Goal: Task Accomplishment & Management: Manage account settings

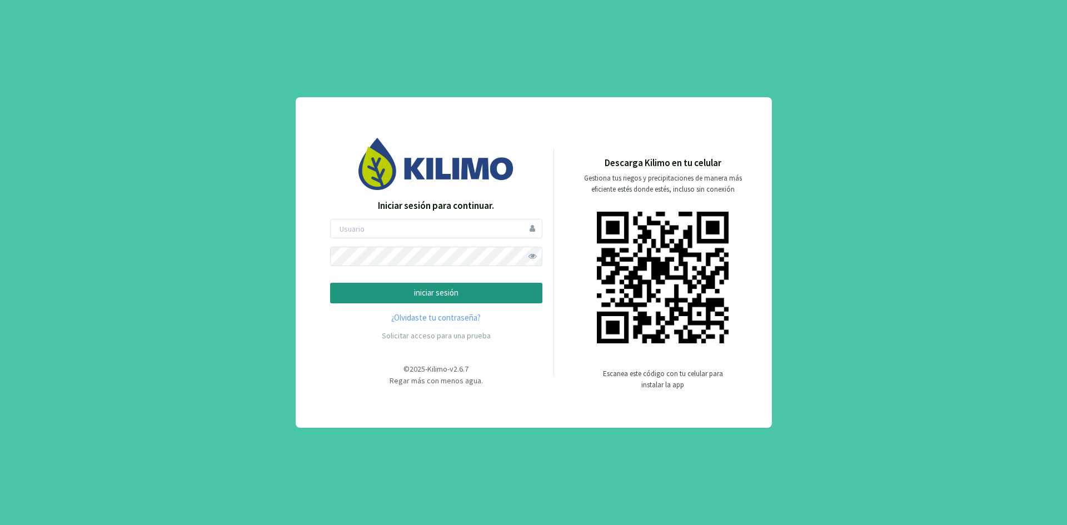
click at [477, 231] on input "email" at bounding box center [436, 228] width 212 height 19
click at [346, 226] on input "email" at bounding box center [436, 228] width 212 height 19
type input "ceferinom"
click at [530, 252] on span at bounding box center [532, 256] width 19 height 19
click at [532, 254] on span at bounding box center [532, 256] width 19 height 19
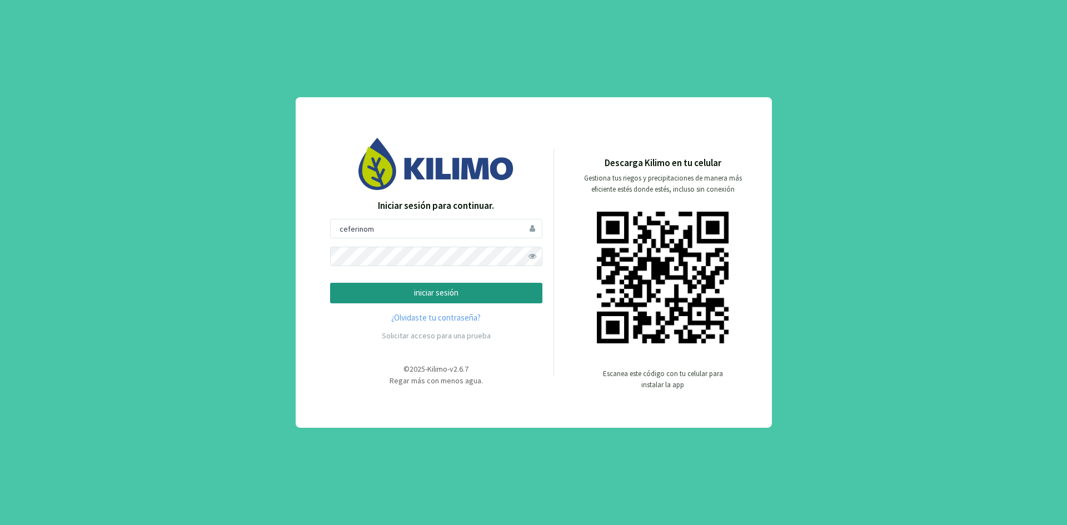
click at [501, 299] on p "iniciar sesión" at bounding box center [435, 293] width 193 height 13
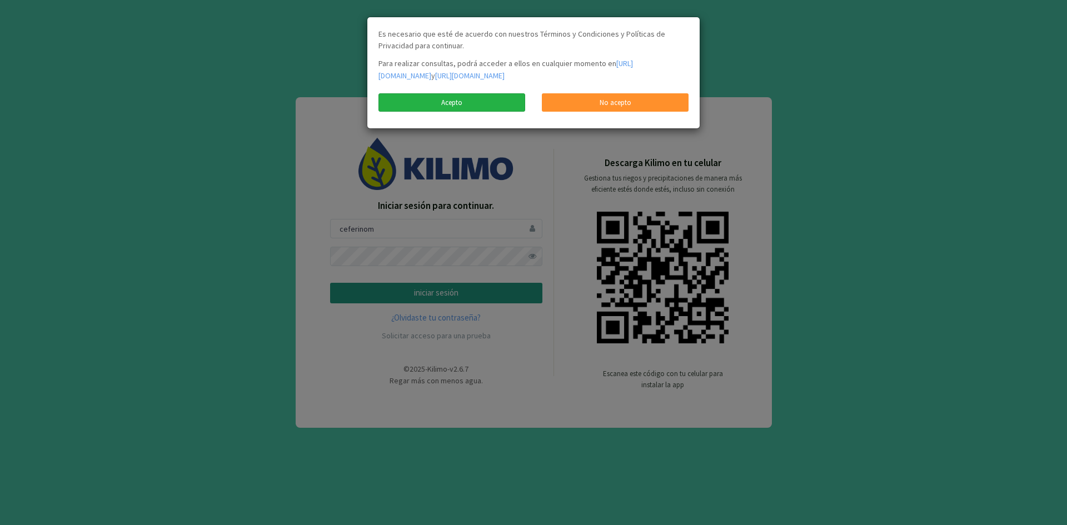
click at [471, 112] on link "Acepto" at bounding box center [451, 102] width 147 height 19
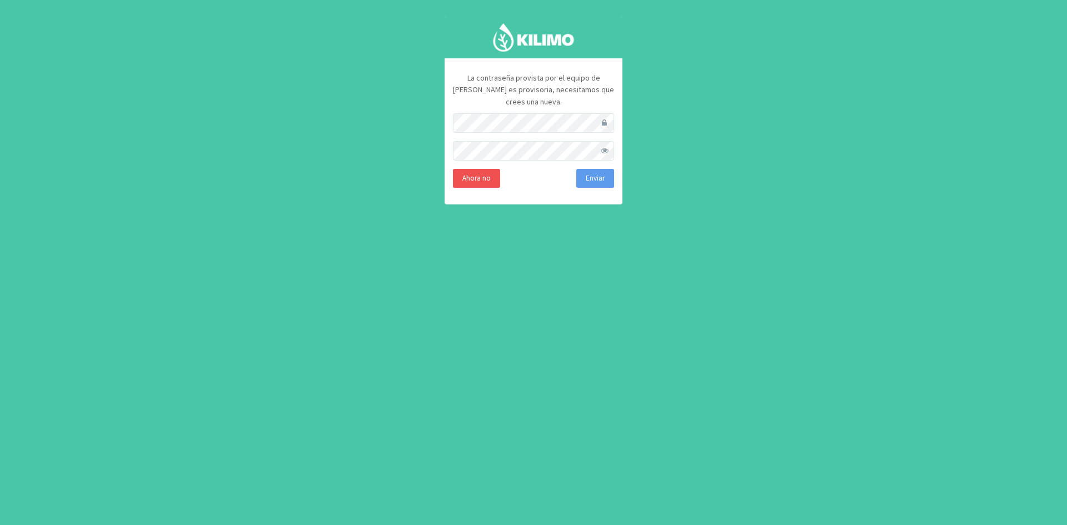
click at [652, 136] on div "La contraseña provista por el equipo de Kilimo es provisoria, necesitamos que c…" at bounding box center [533, 262] width 1067 height 525
click at [604, 141] on span at bounding box center [603, 150] width 19 height 19
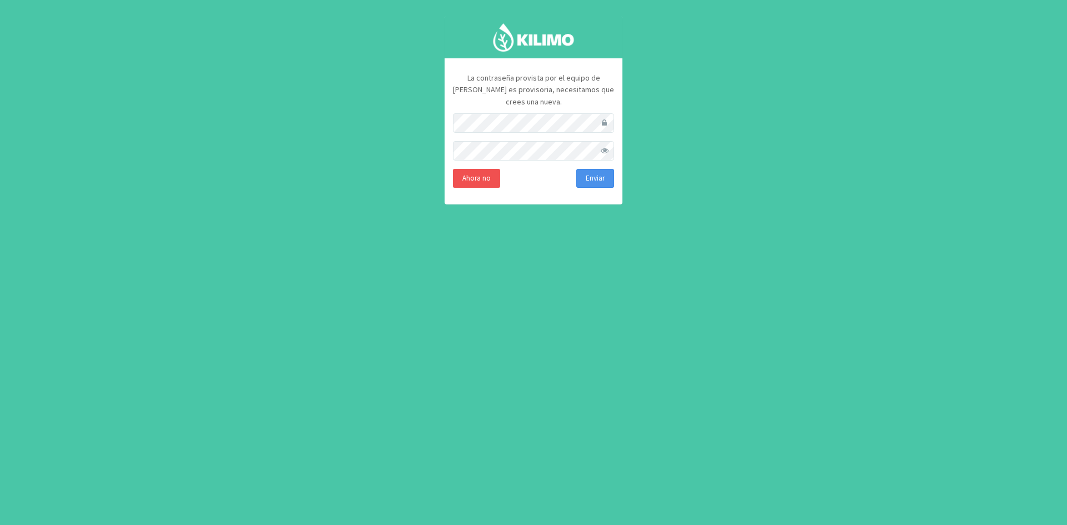
click at [593, 169] on button "Enviar" at bounding box center [595, 178] width 38 height 19
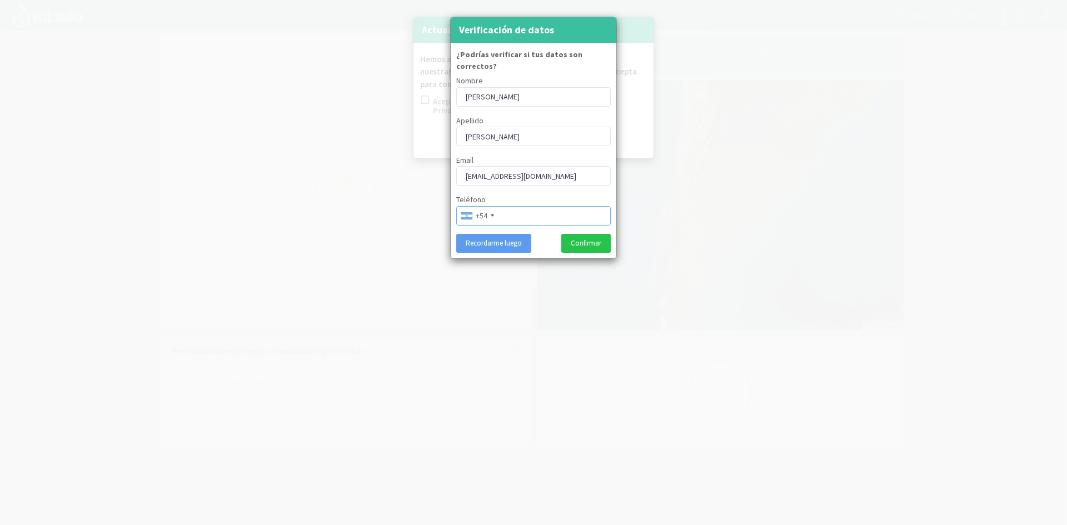
click at [524, 206] on input "tel" at bounding box center [533, 215] width 154 height 19
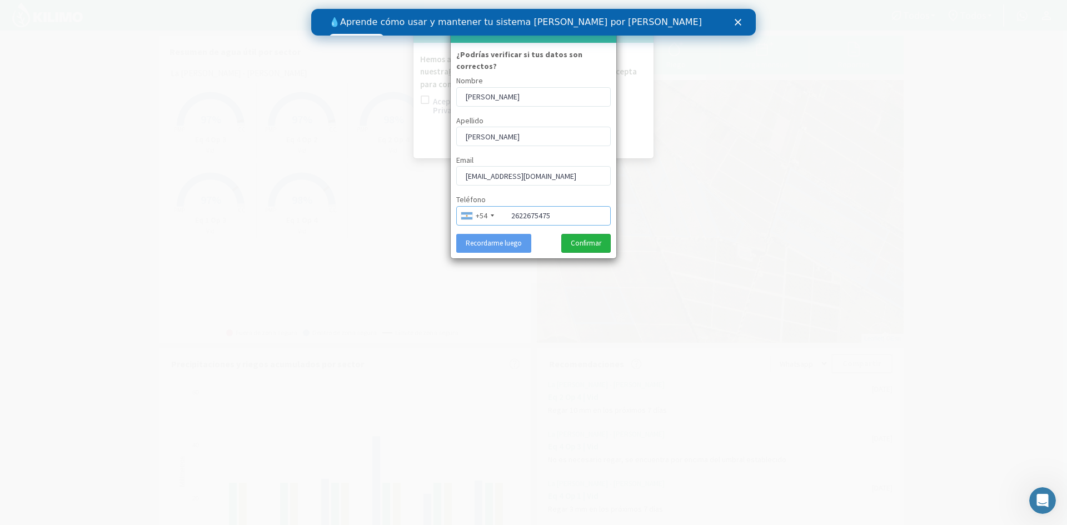
type input "2622675475"
click at [588, 234] on button "Confirmar" at bounding box center [585, 243] width 49 height 19
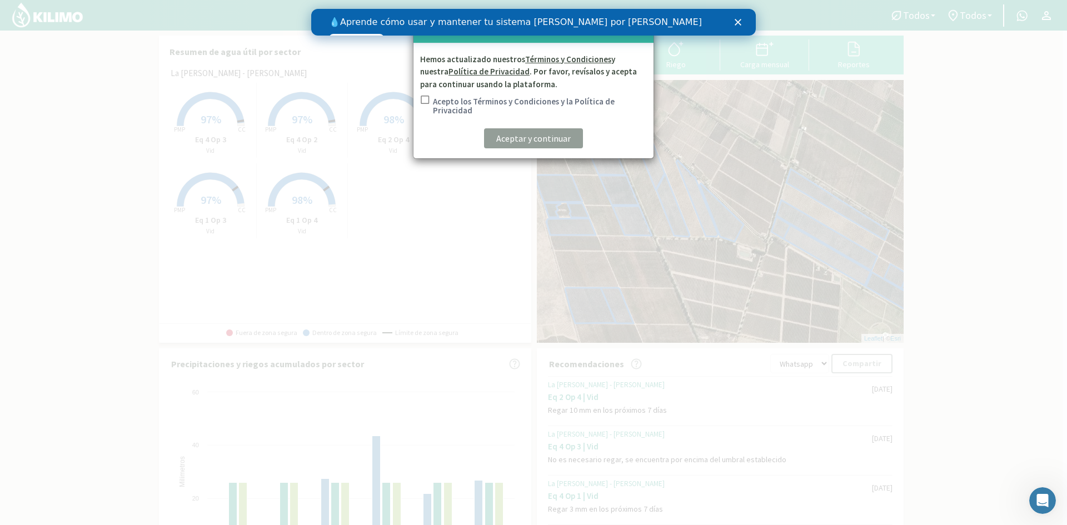
click at [534, 142] on kil-button "Aceptar y continuar" at bounding box center [533, 138] width 99 height 20
click at [422, 99] on input "Acepto los Términos y Condiciones y la Política de Privacidad" at bounding box center [423, 107] width 11 height 23
checkbox input "true"
click at [509, 132] on p "Aceptar y continuar" at bounding box center [533, 138] width 74 height 13
